Goal: Information Seeking & Learning: Learn about a topic

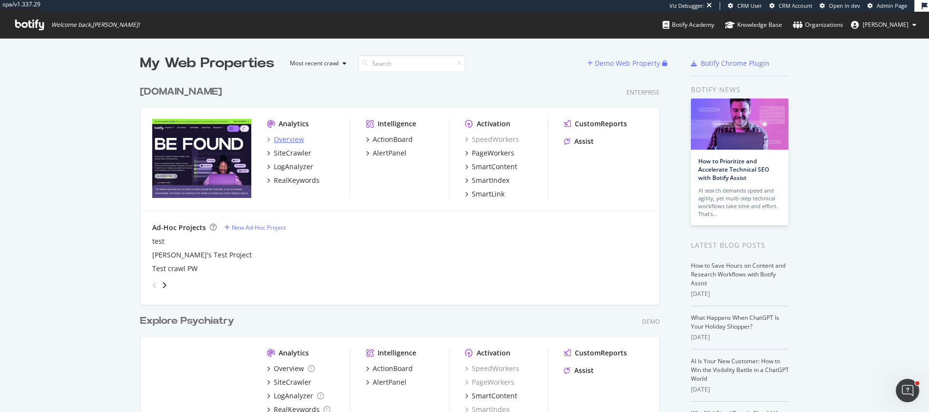
click at [281, 140] on div "Overview" at bounding box center [289, 140] width 30 height 10
